Goal: Task Accomplishment & Management: Use online tool/utility

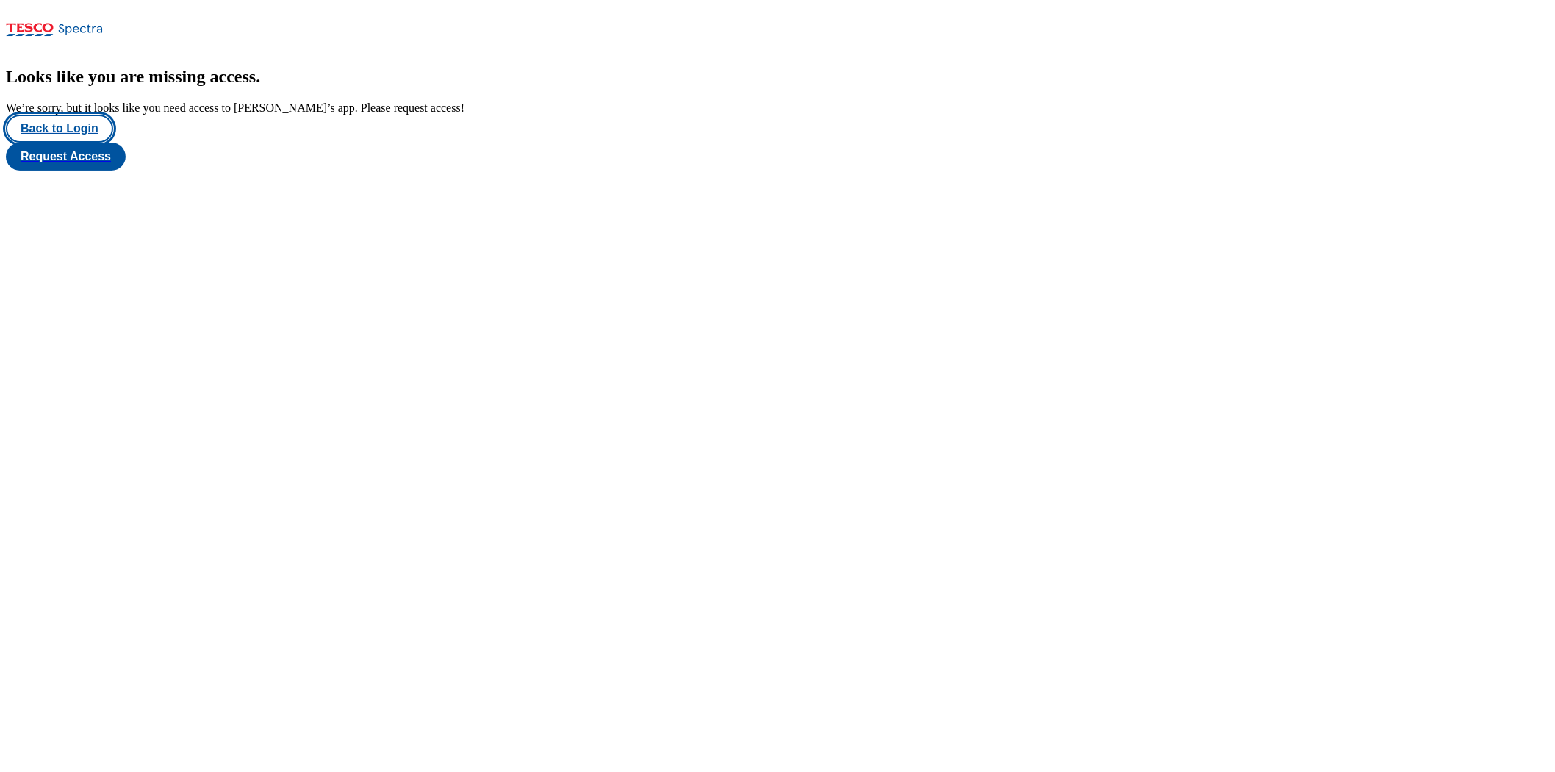
click at [54, 143] on button "Back to Login" at bounding box center [59, 129] width 107 height 28
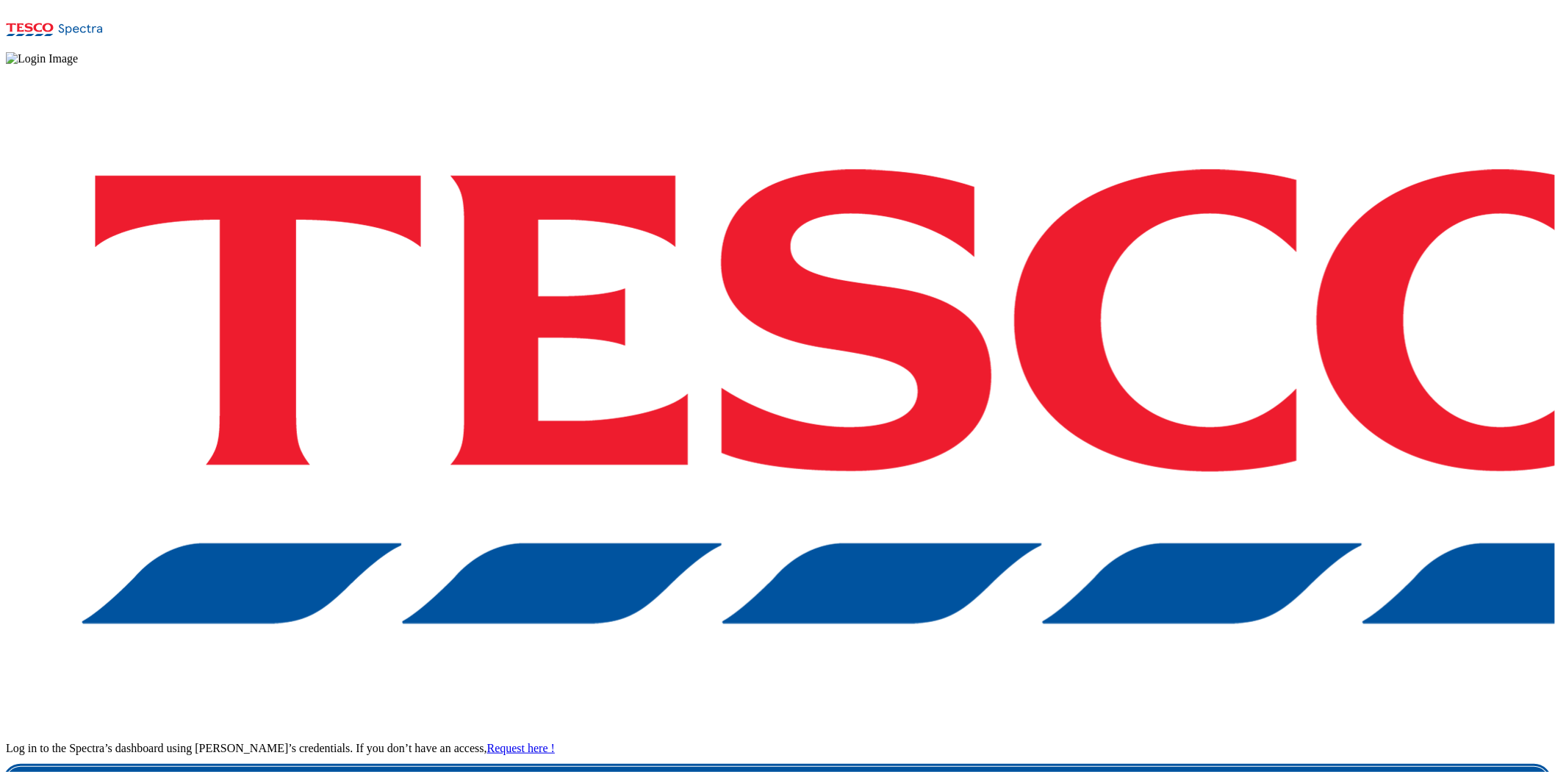
click at [1160, 669] on link "Login" at bounding box center [778, 781] width 1544 height 29
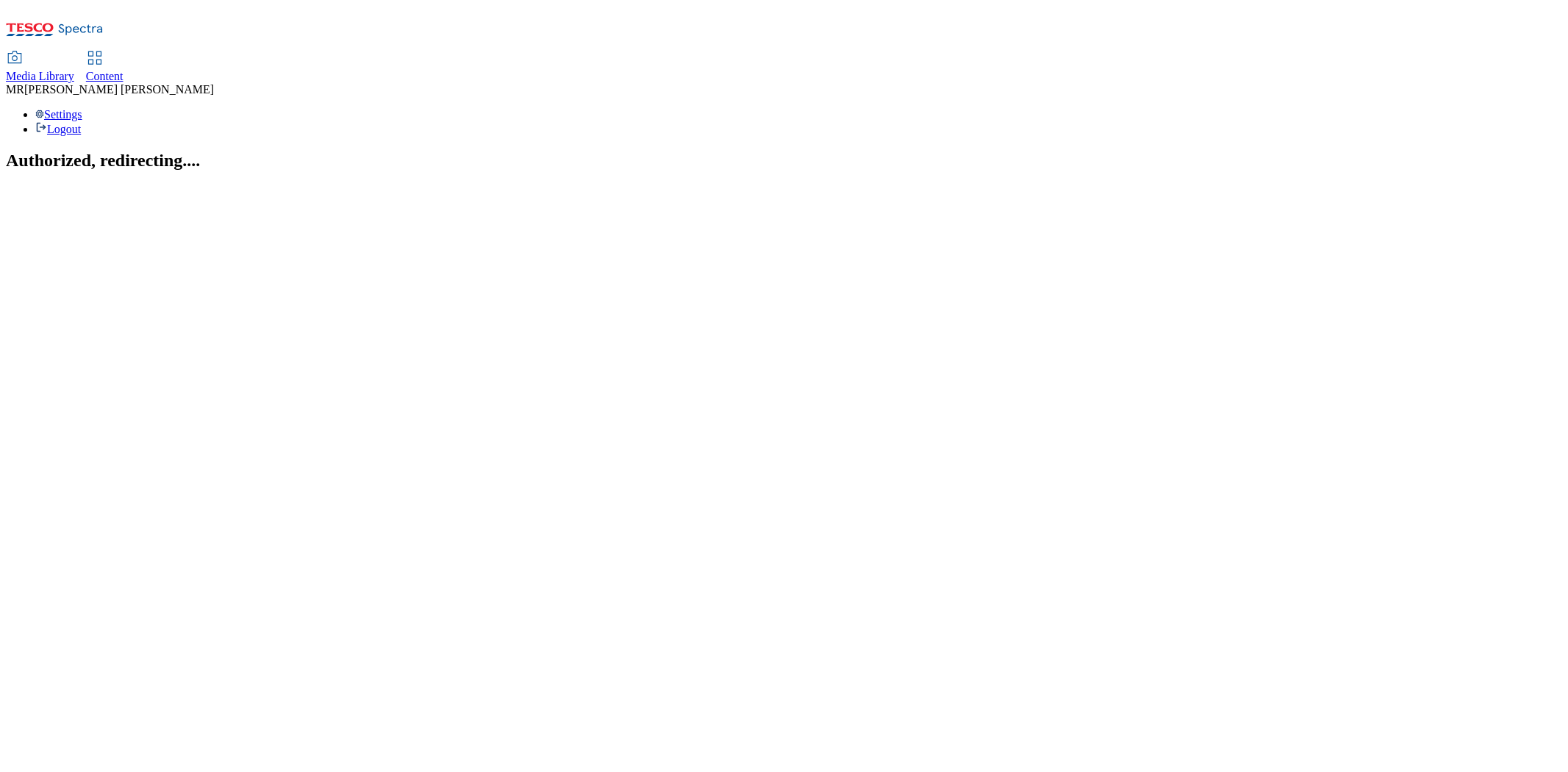
click at [123, 70] on span "Content" at bounding box center [104, 76] width 37 height 12
select select "ghs-uk"
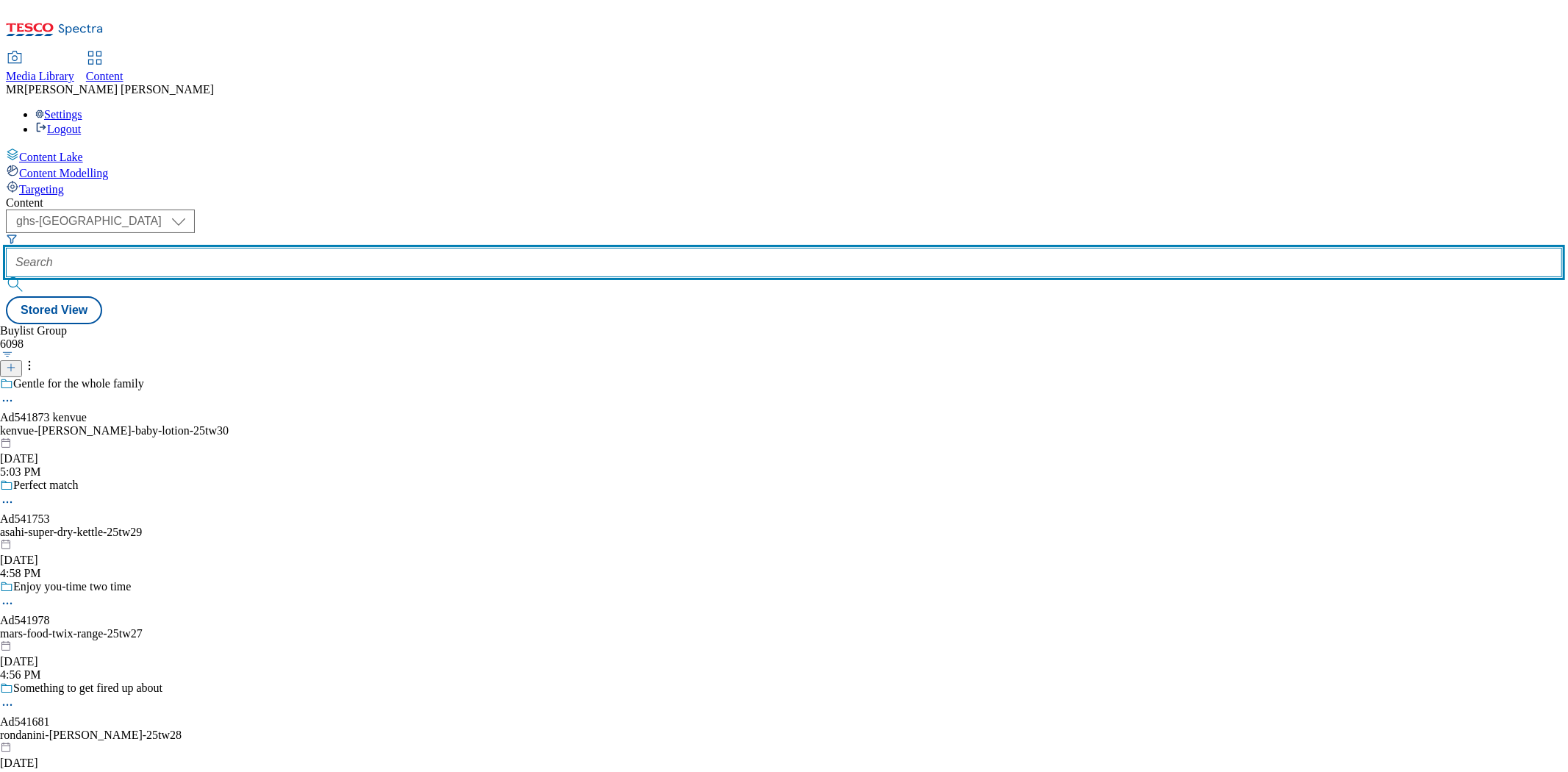
click at [326, 248] on input "text" at bounding box center [784, 262] width 1556 height 29
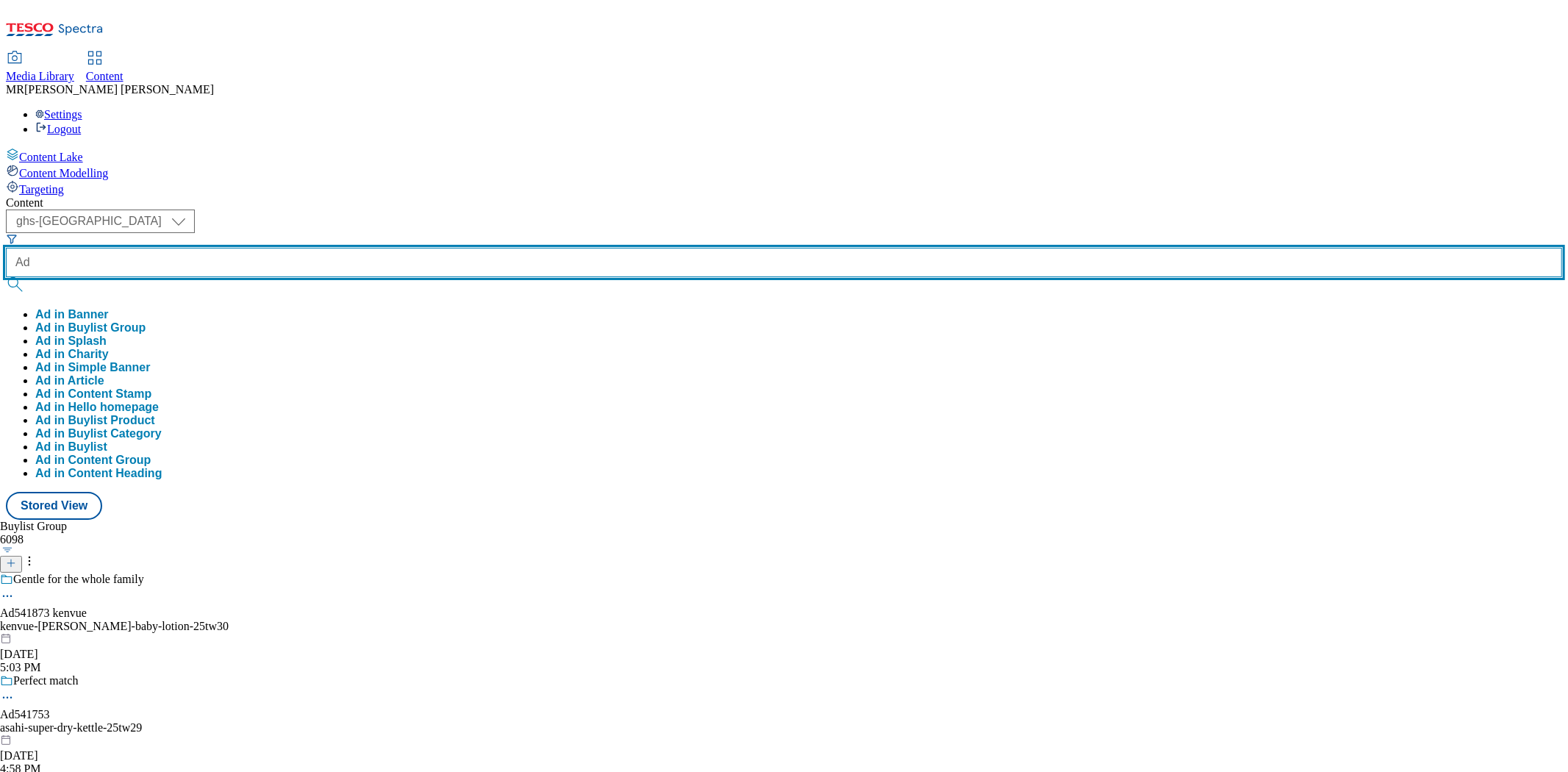
paste input "541753"
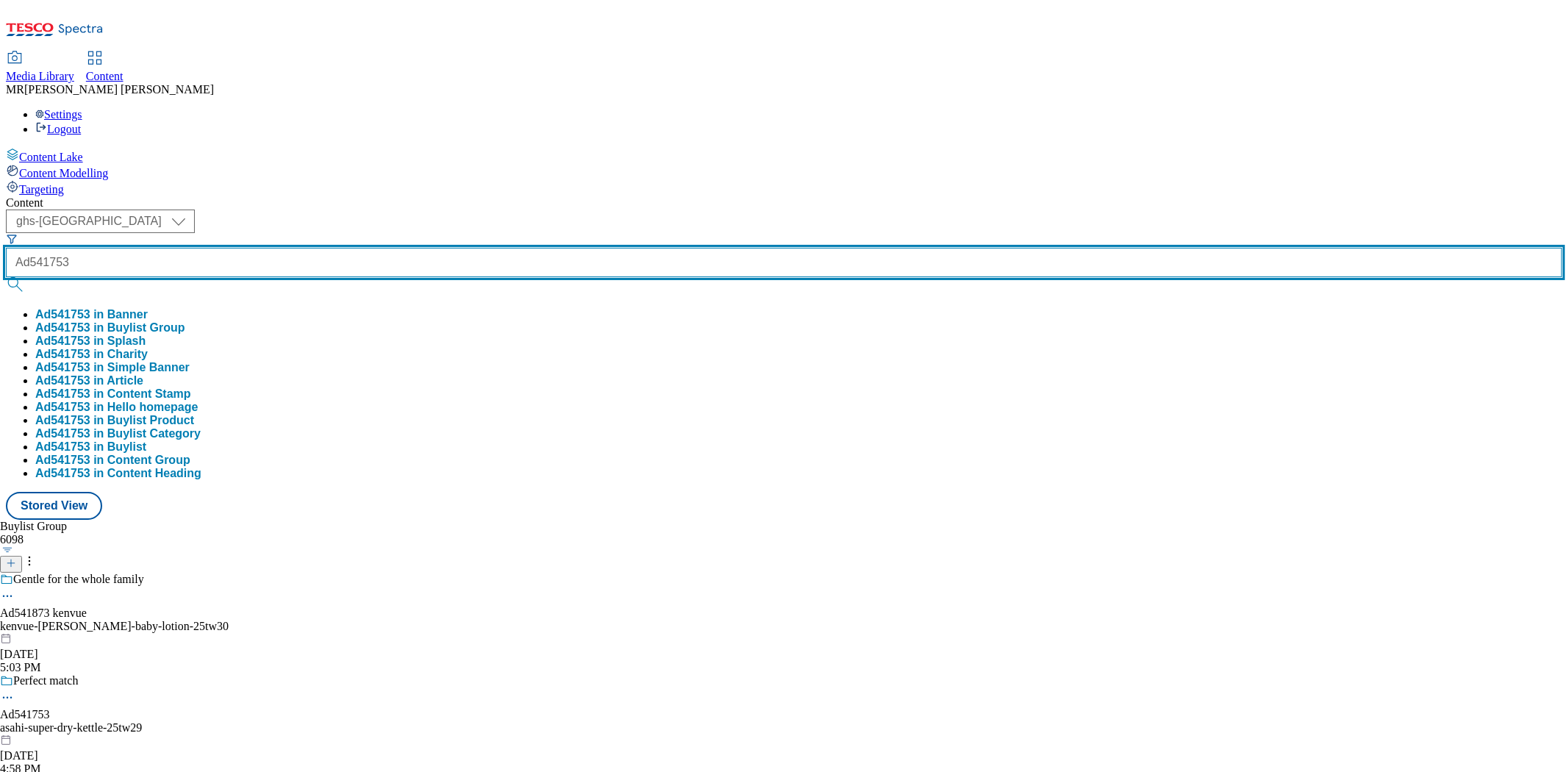
type input "Ad541753"
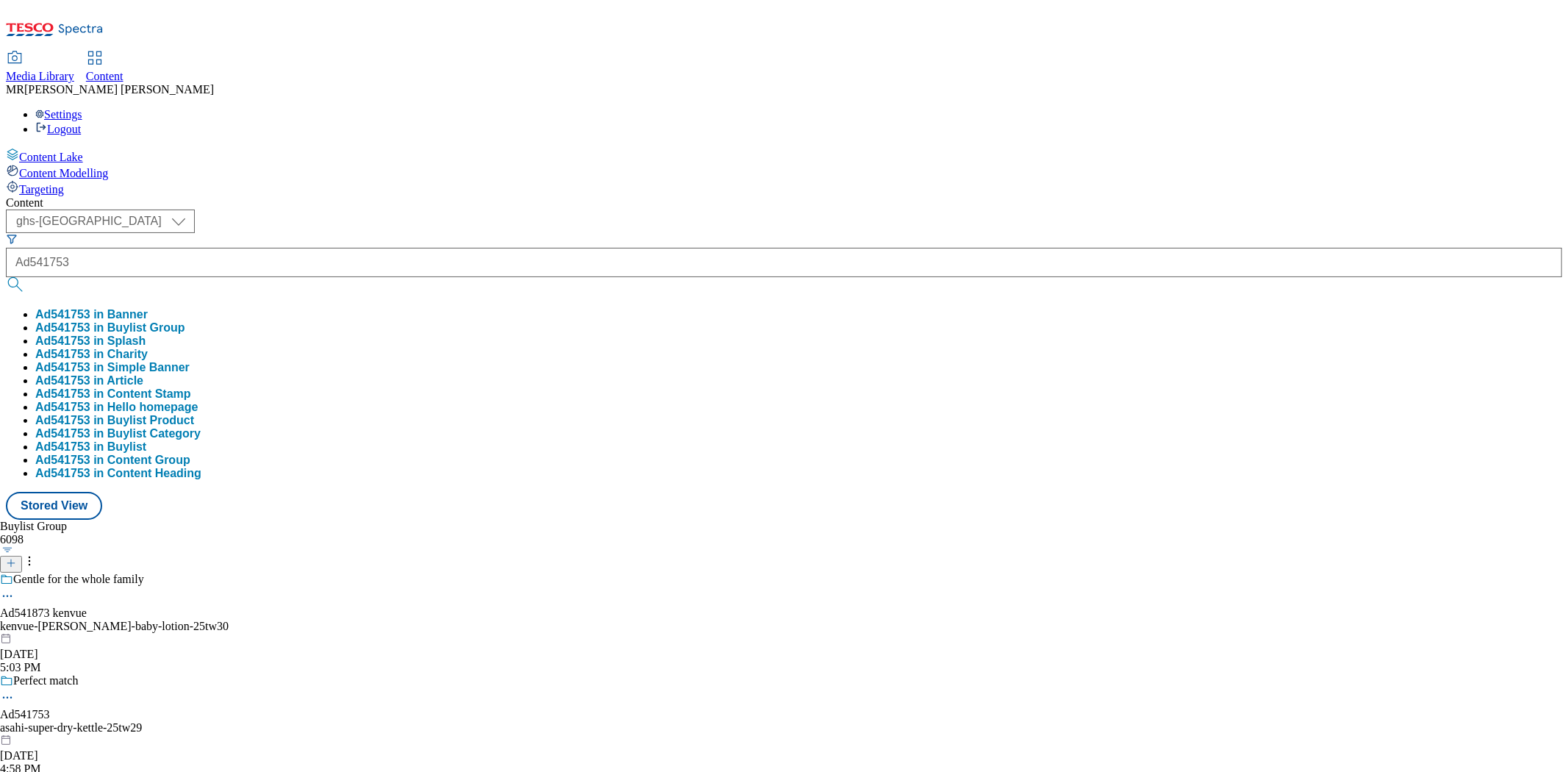
click at [185, 321] on button "Ad541753 in Buylist Group" at bounding box center [110, 327] width 150 height 13
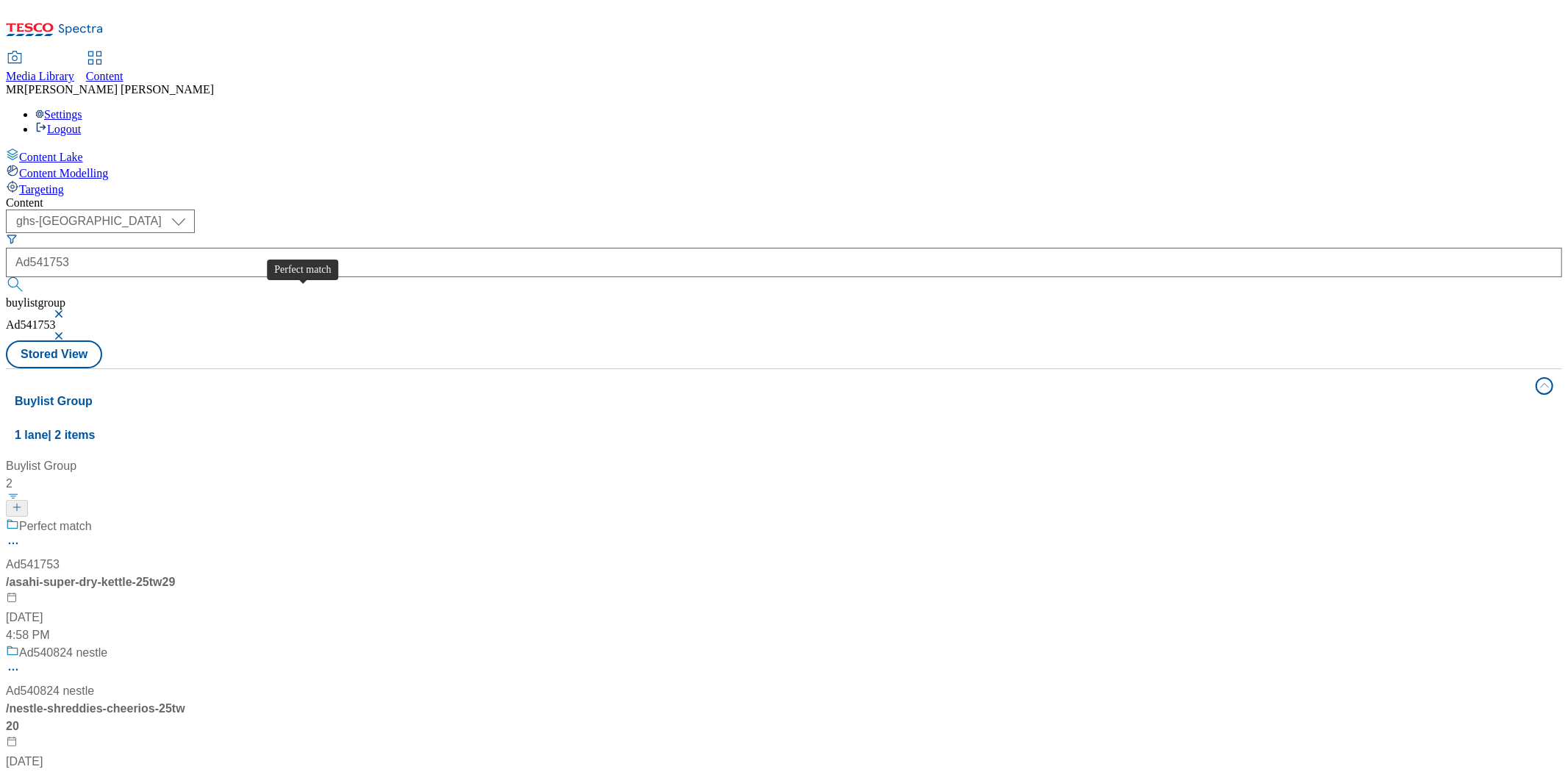
click at [60, 556] on div "Ad541753" at bounding box center [33, 565] width 54 height 18
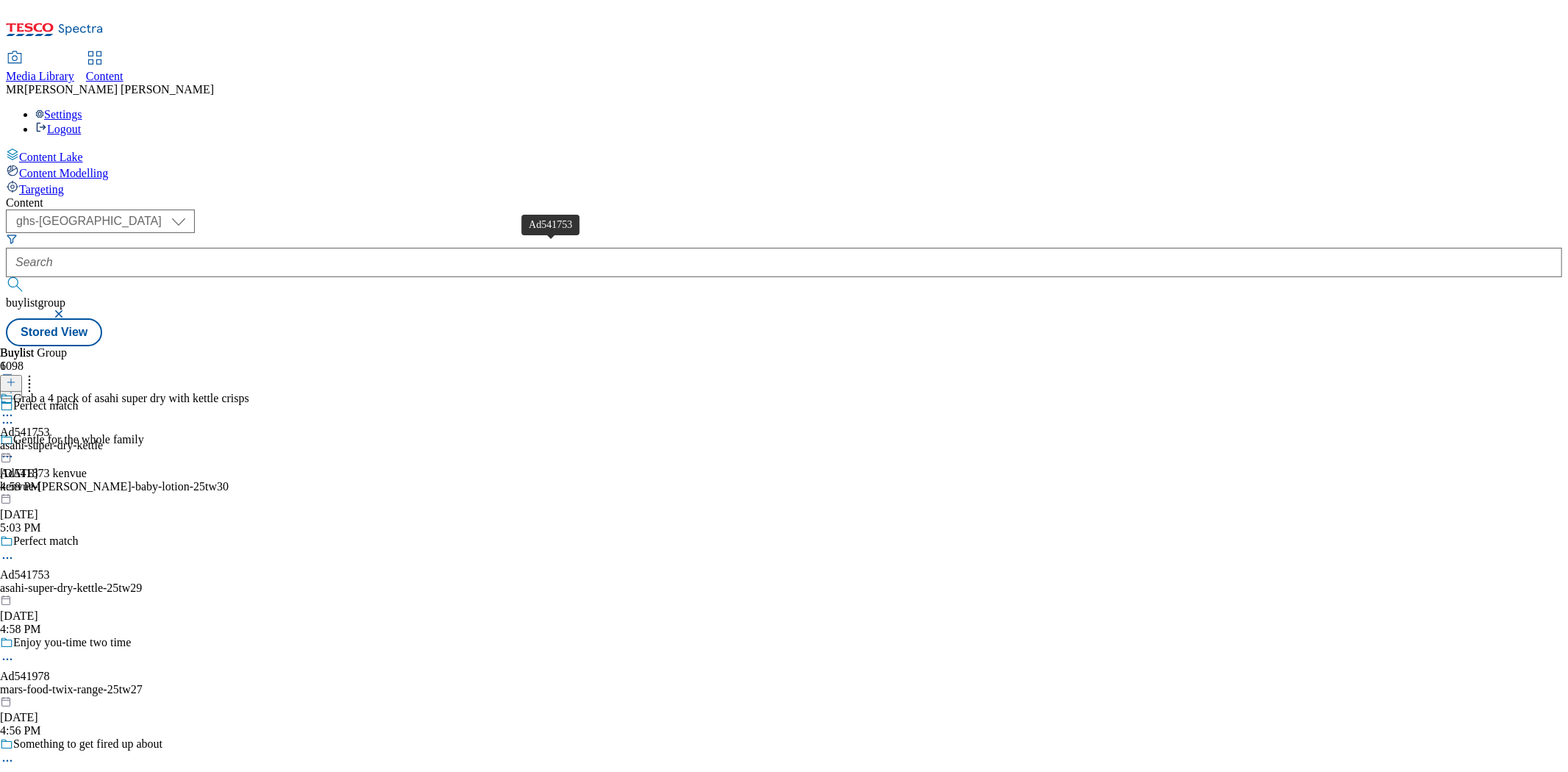
click at [50, 426] on div "Ad541753" at bounding box center [25, 432] width 50 height 13
click at [15, 442] on icon at bounding box center [7, 449] width 15 height 15
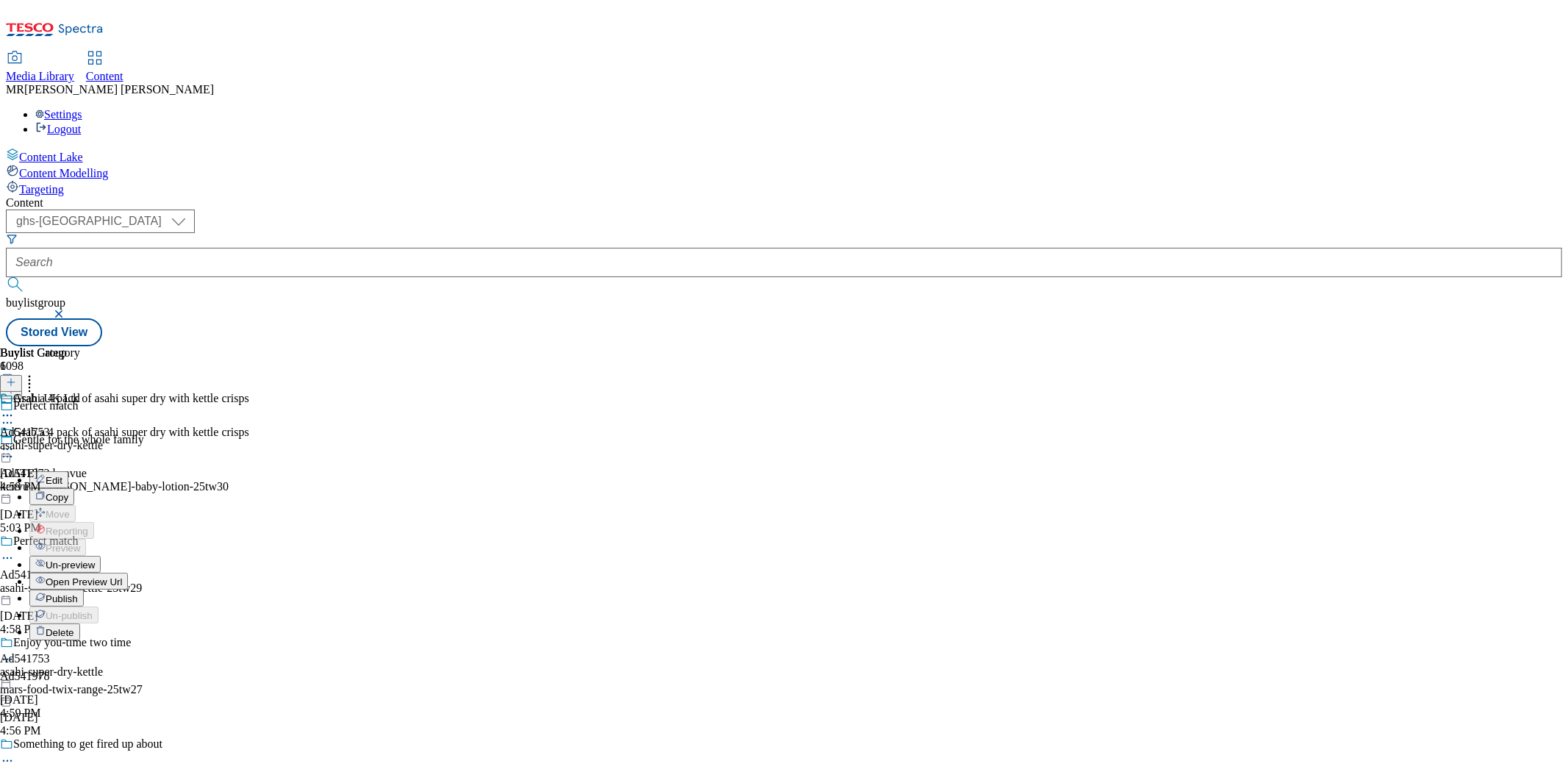
click at [122, 576] on span "Open Preview Url" at bounding box center [84, 581] width 76 height 11
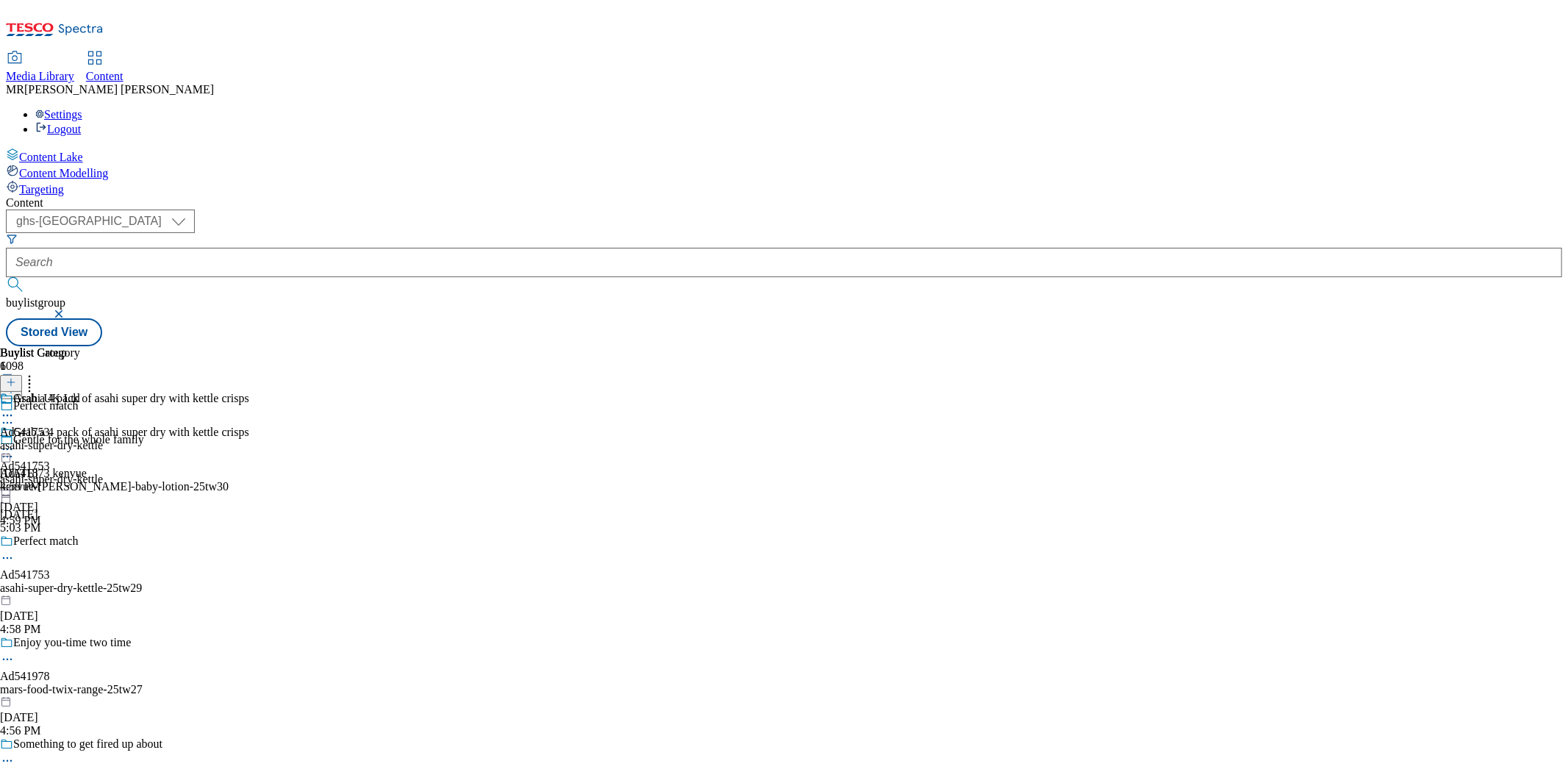
click at [15, 442] on icon at bounding box center [7, 449] width 15 height 15
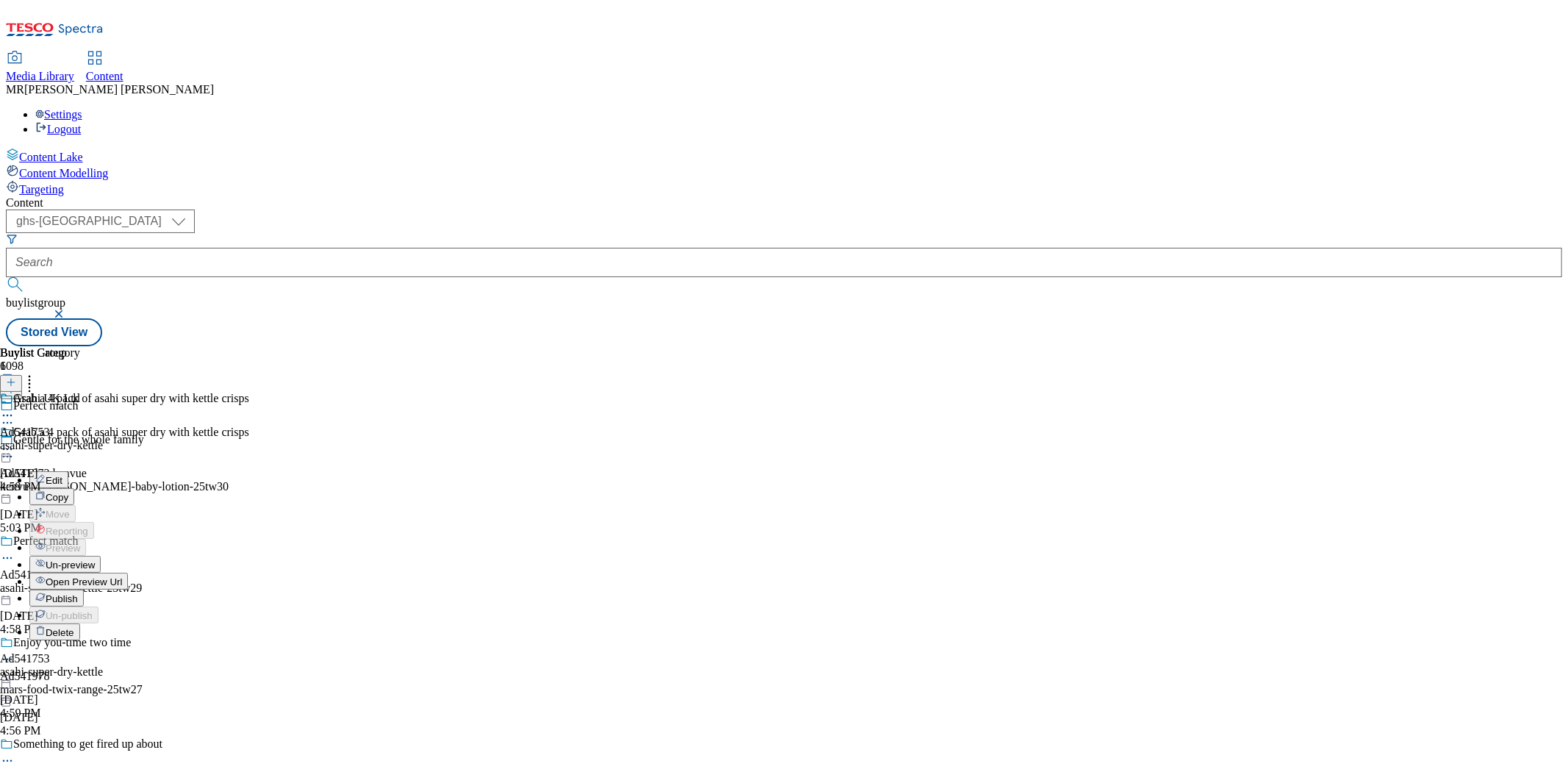
click at [78, 593] on span "Publish" at bounding box center [62, 598] width 32 height 11
